Goal: Complete application form: Complete application form

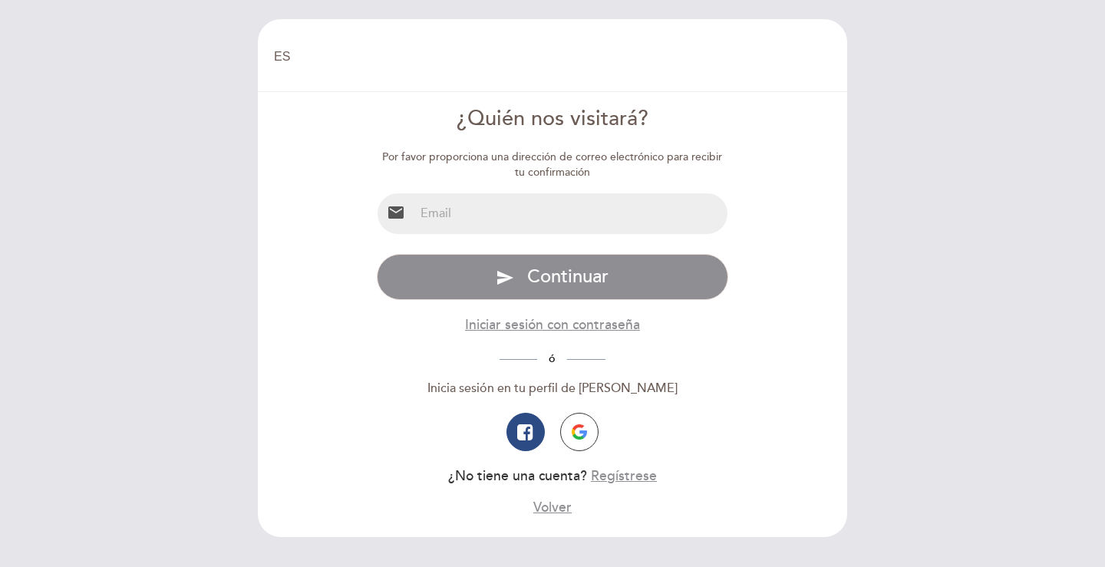
select select "es"
click at [449, 222] on input "email" at bounding box center [571, 213] width 314 height 41
type input "[EMAIL_ADDRESS][DOMAIN_NAME]"
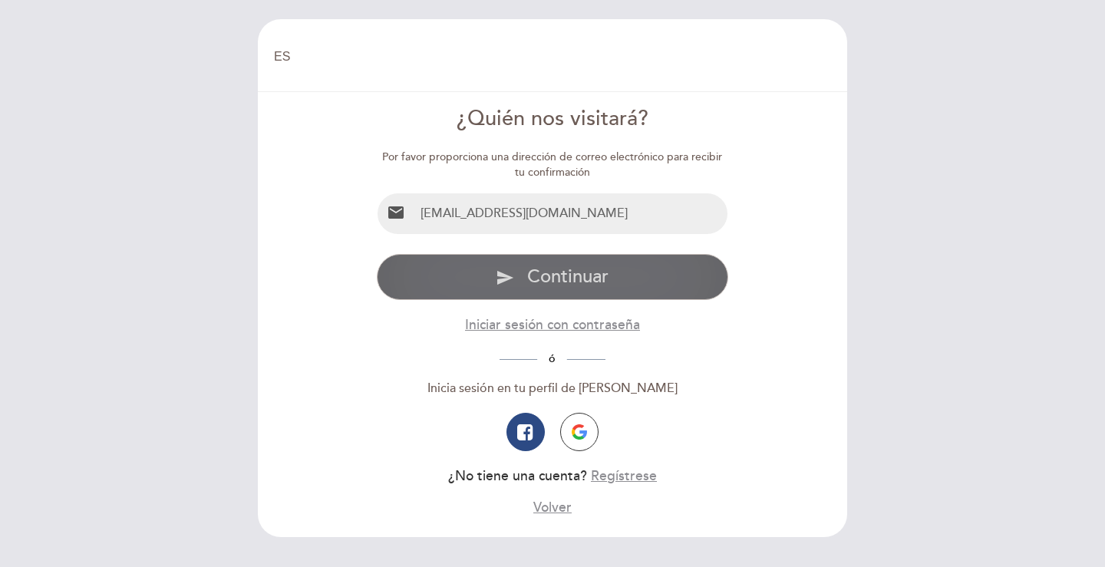
click at [575, 282] on span "Continuar" at bounding box center [567, 276] width 81 height 22
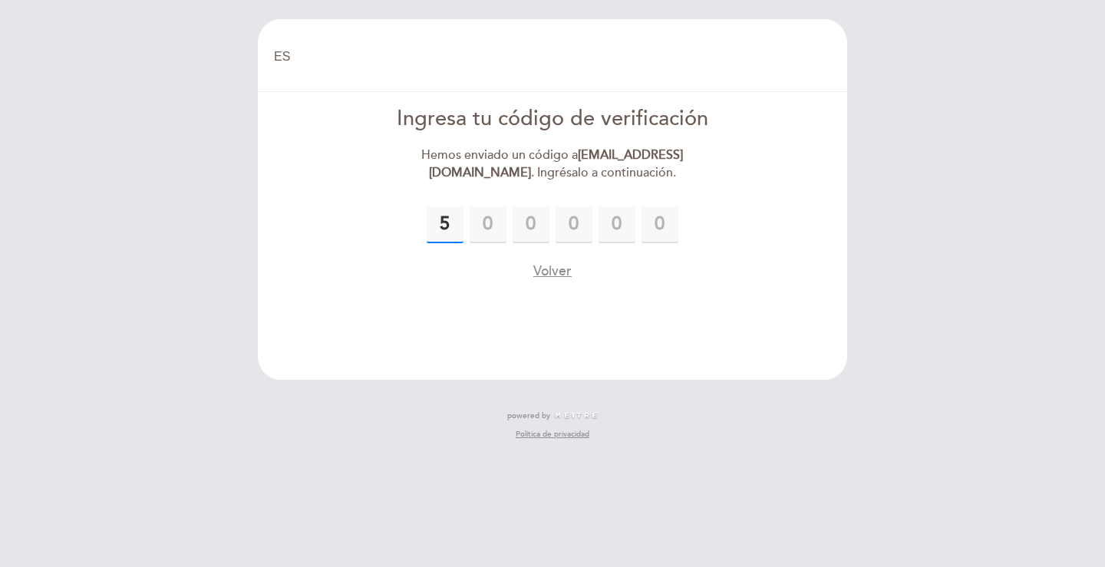
type input "5"
type input "1"
type input "2"
type input "8"
type input "4"
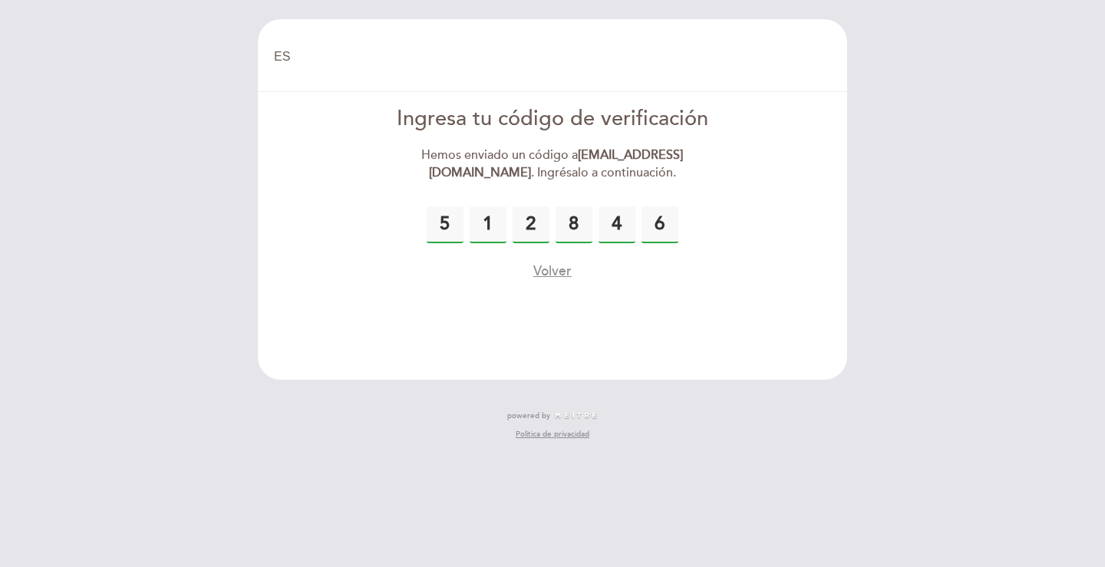
type input "6"
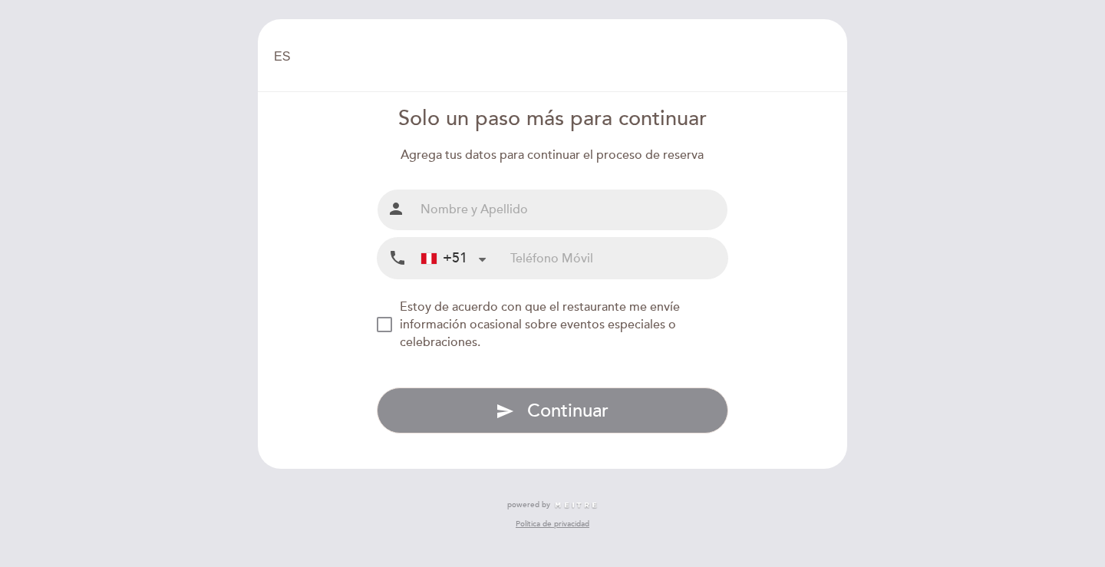
click at [461, 205] on input "text" at bounding box center [571, 209] width 314 height 41
type input "[PERSON_NAME] Calle"
click at [570, 254] on input "tel" at bounding box center [618, 258] width 217 height 41
type input "9"
type input "934256873"
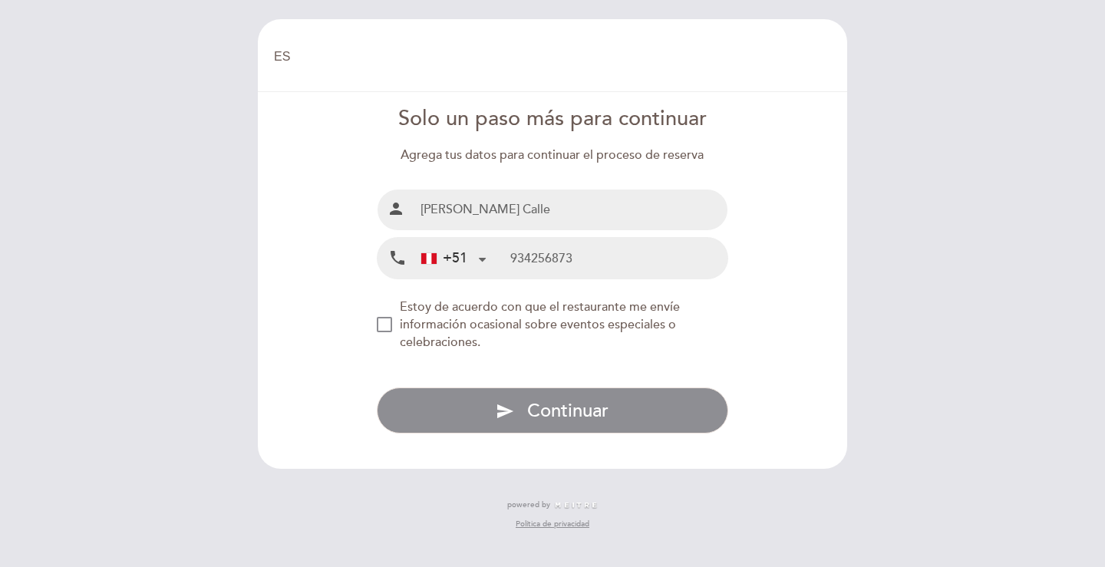
click at [374, 326] on form "Solo un paso más para continuar Agrega tus datos para continuar el proceso de r…" at bounding box center [552, 268] width 568 height 329
click at [390, 328] on div "NEW_MODAL_AGREE_RESTAURANT_SEND_OCCASIONAL_INFO" at bounding box center [384, 324] width 15 height 15
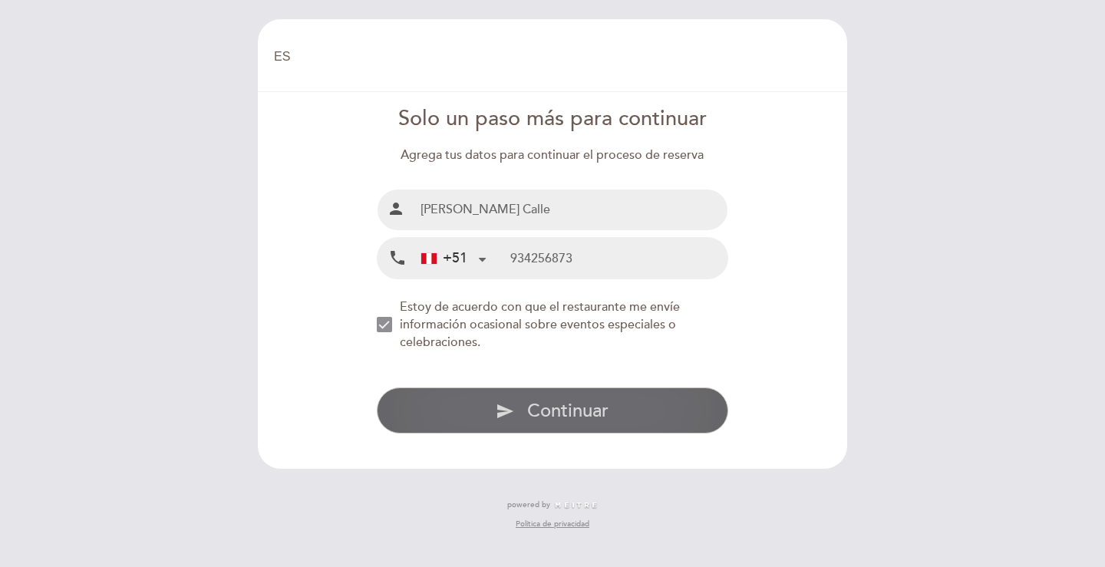
click at [588, 402] on span "Continuar" at bounding box center [567, 411] width 81 height 22
